Goal: Task Accomplishment & Management: Manage account settings

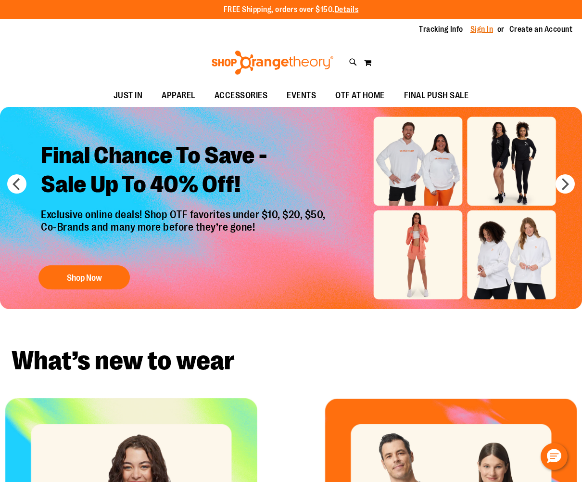
type input "**********"
click at [478, 31] on link "Sign In" at bounding box center [481, 29] width 23 height 11
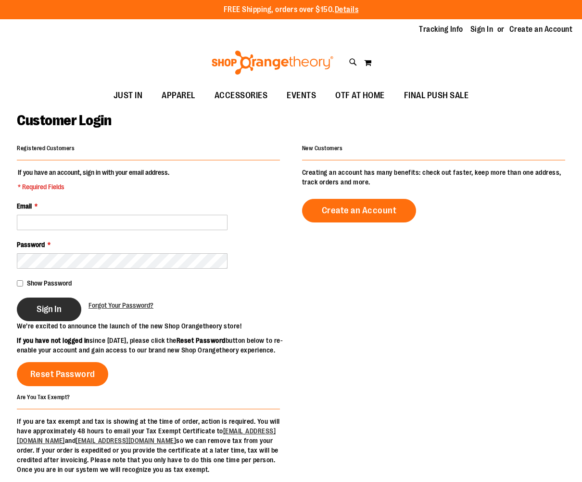
type input "**********"
click at [74, 312] on button "Sign In" at bounding box center [49, 309] width 64 height 24
